Goal: Task Accomplishment & Management: Use online tool/utility

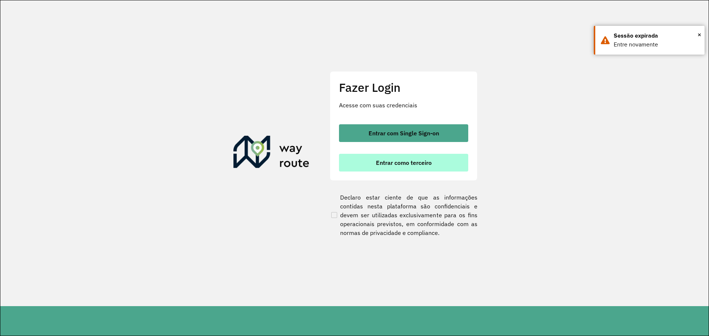
click at [411, 163] on span "Entrar como terceiro" at bounding box center [404, 163] width 56 height 6
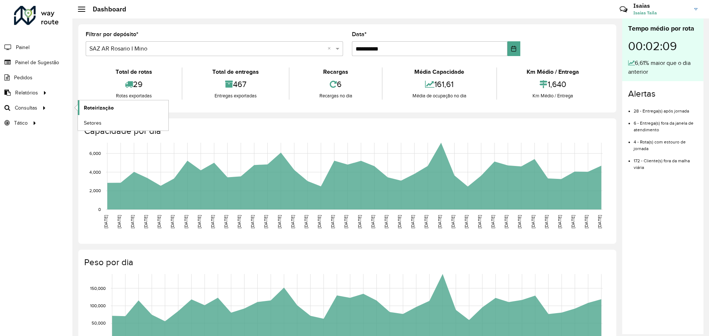
click at [93, 107] on span "Roteirização" at bounding box center [99, 108] width 30 height 8
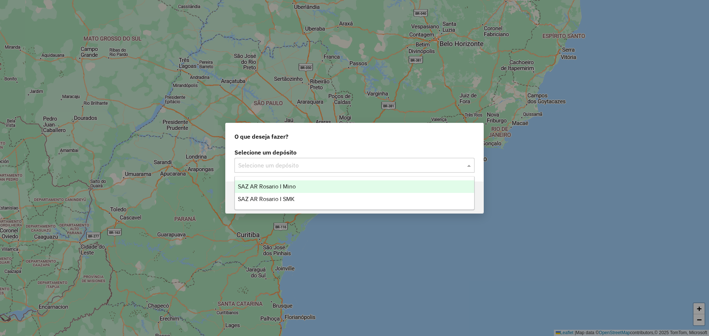
click at [470, 168] on span at bounding box center [469, 165] width 9 height 9
click at [287, 187] on span "SAZ AR Rosario I Mino" at bounding box center [267, 187] width 58 height 6
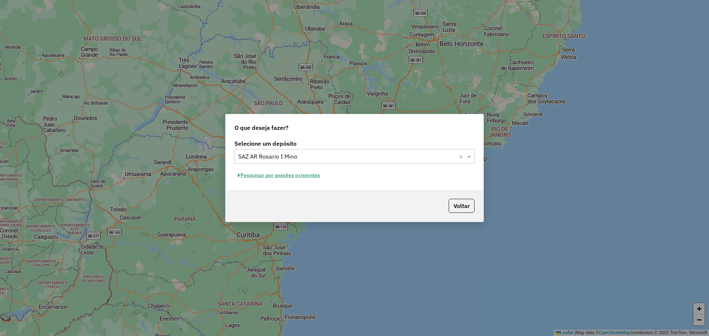
click at [301, 176] on button "Pesquisar por sessões existentes" at bounding box center [279, 175] width 89 height 11
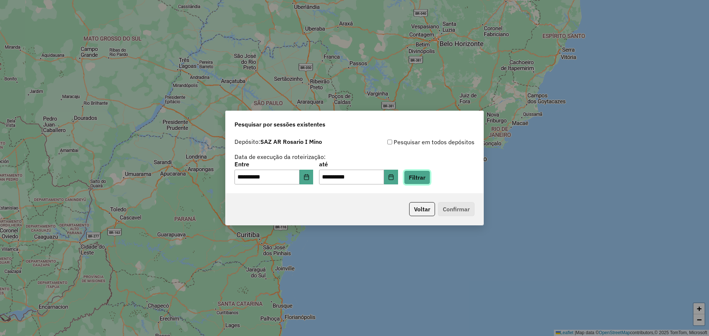
click at [419, 176] on button "Filtrar" at bounding box center [417, 178] width 26 height 14
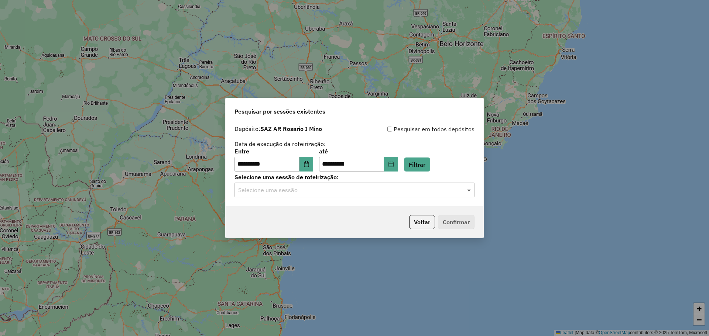
click at [469, 192] on span at bounding box center [469, 190] width 9 height 9
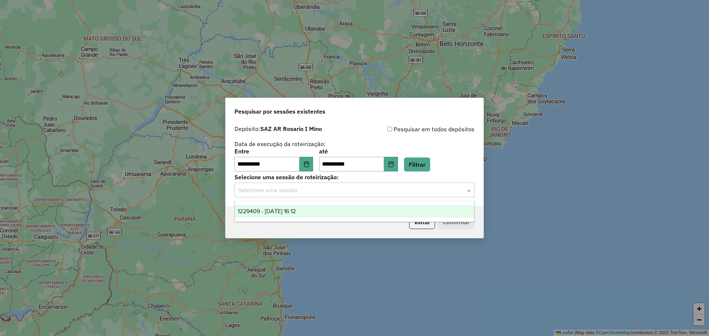
click at [296, 209] on span "1229409 - [DATE] 16:12" at bounding box center [267, 211] width 58 height 6
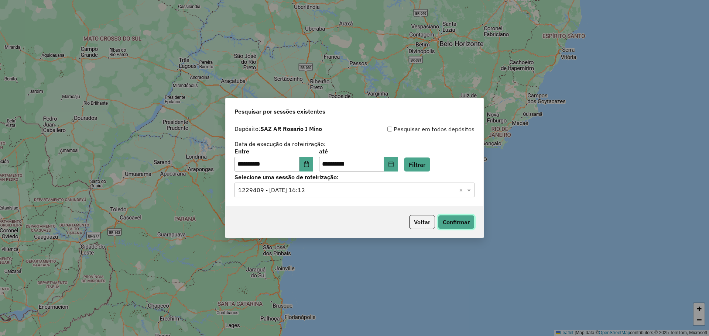
click at [453, 220] on button "Confirmar" at bounding box center [456, 222] width 37 height 14
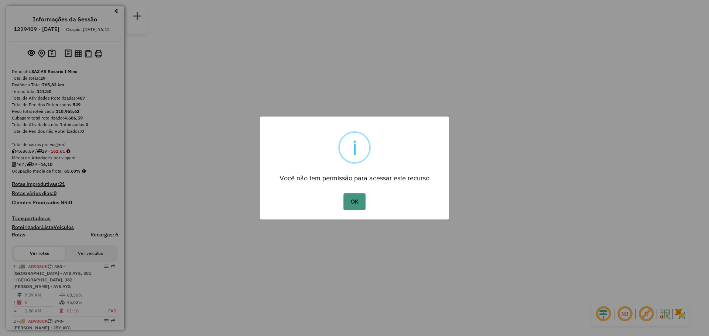
click at [356, 204] on button "OK" at bounding box center [354, 202] width 22 height 17
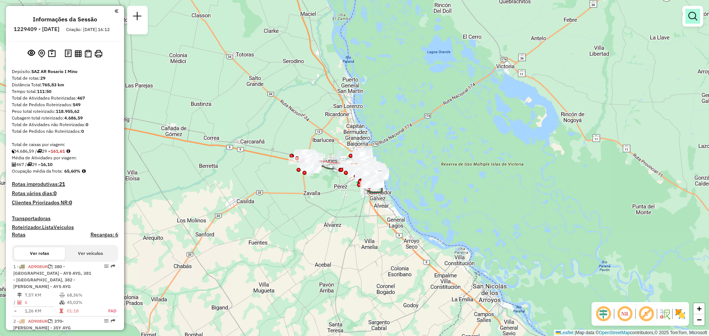
click at [691, 15] on em at bounding box center [692, 16] width 9 height 9
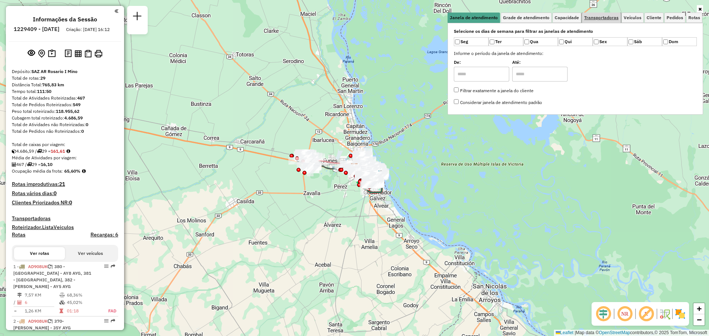
click at [601, 18] on span "Transportadoras" at bounding box center [601, 18] width 34 height 4
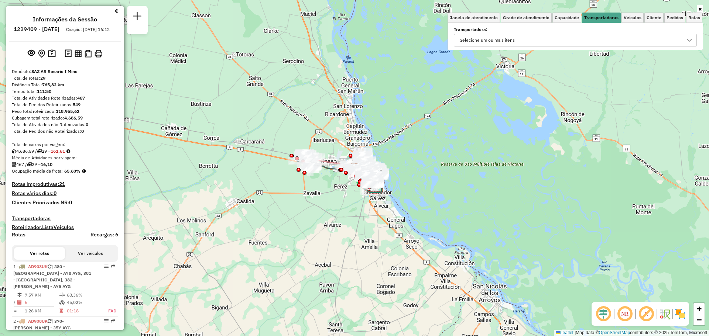
click at [687, 43] on icon at bounding box center [690, 40] width 6 height 6
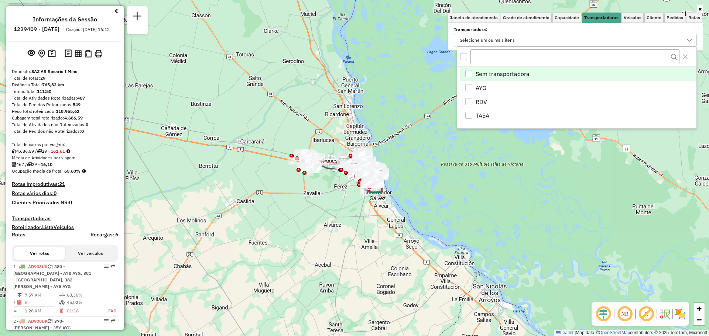
scroll to position [4, 25]
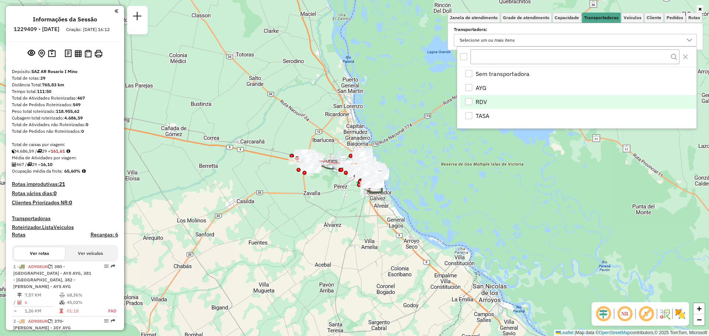
click at [469, 102] on div "RDV" at bounding box center [468, 101] width 7 height 7
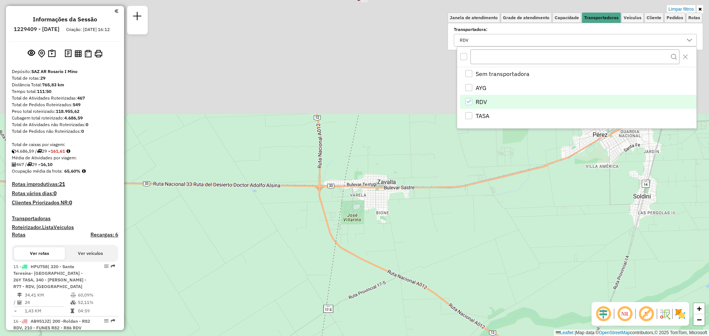
drag, startPoint x: 293, startPoint y: 65, endPoint x: 285, endPoint y: 243, distance: 177.9
click at [278, 260] on div "Limpar filtros Janela de atendimento Grade de atendimento Capacidade Transporta…" at bounding box center [354, 168] width 709 height 336
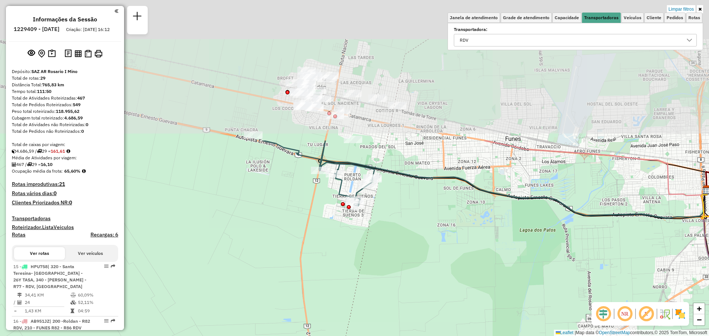
drag, startPoint x: 300, startPoint y: 22, endPoint x: 289, endPoint y: 196, distance: 174.7
click at [289, 196] on div "Limpar filtros Janela de atendimento Grade de atendimento Capacidade Transporta…" at bounding box center [354, 168] width 709 height 336
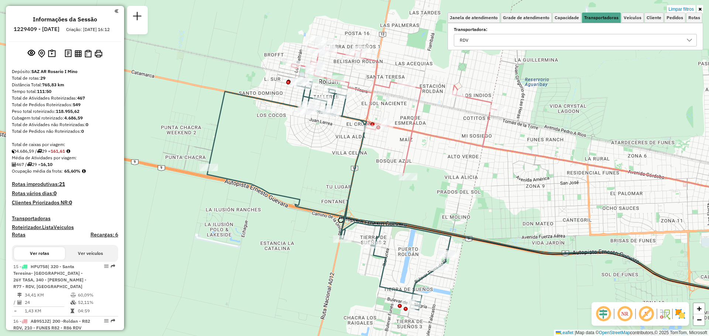
drag, startPoint x: 304, startPoint y: 90, endPoint x: 297, endPoint y: 169, distance: 79.8
click at [297, 169] on div "Limpar filtros Janela de atendimento Grade de atendimento Capacidade Transporta…" at bounding box center [354, 168] width 709 height 336
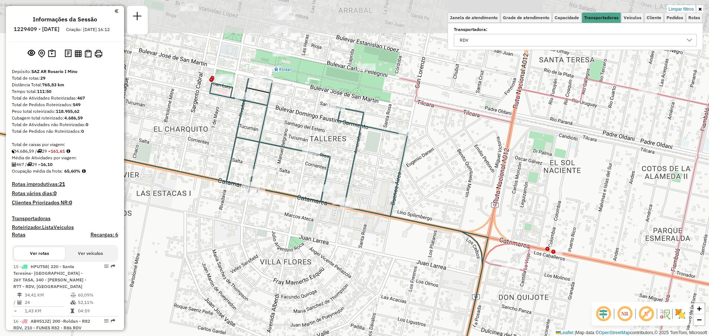
drag, startPoint x: 365, startPoint y: 69, endPoint x: 376, endPoint y: 181, distance: 112.4
click at [376, 181] on div "Limpar filtros Janela de atendimento Grade de atendimento Capacidade Transporta…" at bounding box center [354, 168] width 709 height 336
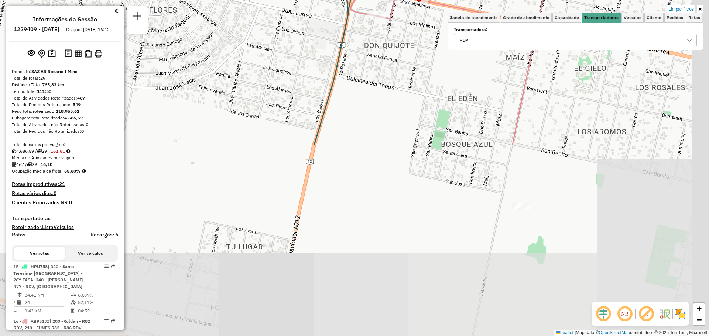
drag, startPoint x: 366, startPoint y: 263, endPoint x: 192, endPoint y: 26, distance: 294.0
click at [192, 26] on div "Limpar filtros Janela de atendimento Grade de atendimento Capacidade Transporta…" at bounding box center [354, 168] width 709 height 336
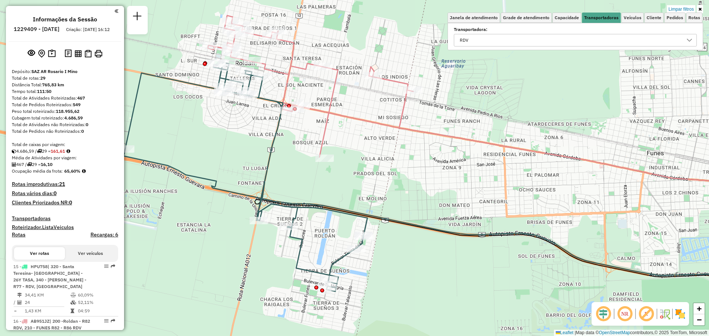
drag, startPoint x: 280, startPoint y: 134, endPoint x: 287, endPoint y: 172, distance: 38.9
click at [287, 172] on div "Limpar filtros Janela de atendimento Grade de atendimento Capacidade Transporta…" at bounding box center [354, 168] width 709 height 336
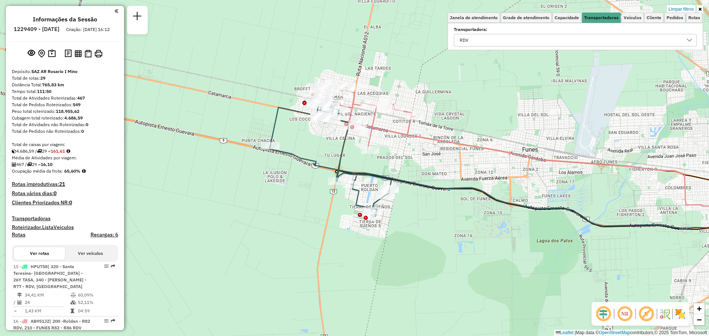
click at [544, 58] on div "Limpar filtros Janela de atendimento Grade de atendimento Capacidade Transporta…" at bounding box center [354, 168] width 709 height 336
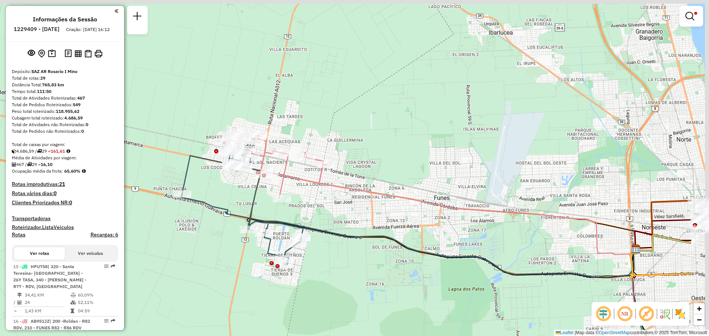
drag, startPoint x: 473, startPoint y: 93, endPoint x: 362, endPoint y: 160, distance: 129.9
click at [362, 160] on div "Limpar filtros Janela de atendimento Grade de atendimento Capacidade Transporta…" at bounding box center [354, 168] width 709 height 336
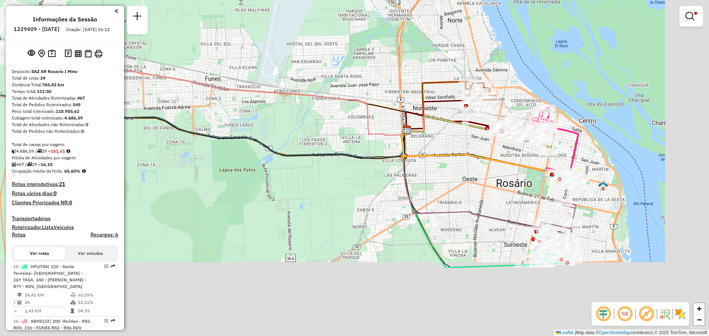
drag, startPoint x: 487, startPoint y: 163, endPoint x: 345, endPoint y: 52, distance: 180.3
click at [337, 51] on div "Limpar filtros Janela de atendimento Grade de atendimento Capacidade Transporta…" at bounding box center [354, 168] width 709 height 336
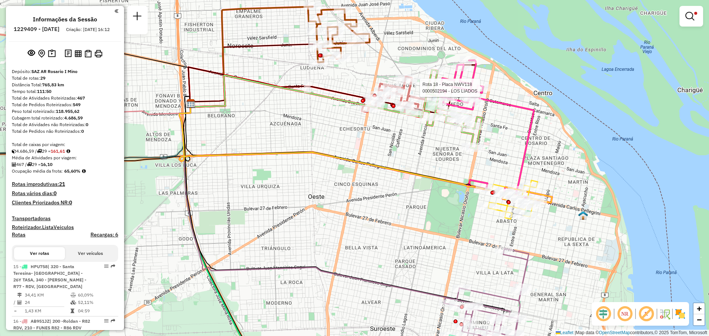
select select "**********"
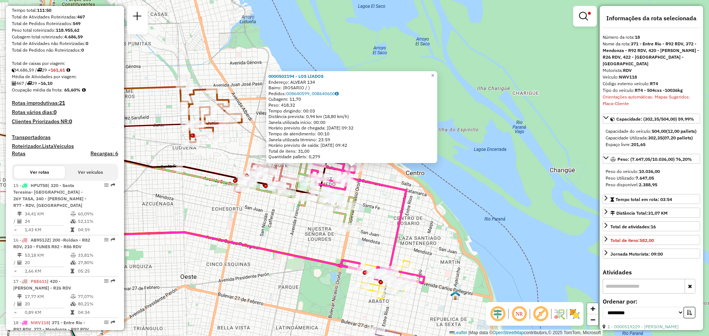
scroll to position [356, 0]
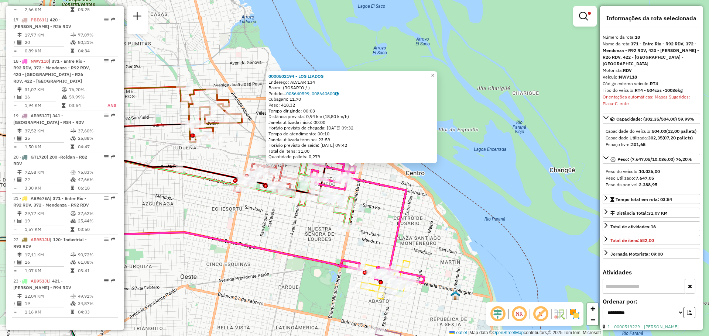
click at [375, 205] on div "0000502194 - LOS LIADOS Endereço: ALVEAR 134 Bairro: (ROSARIO / ) Pedidos: 0086…" at bounding box center [354, 168] width 709 height 336
